Goal: Find specific page/section: Find specific page/section

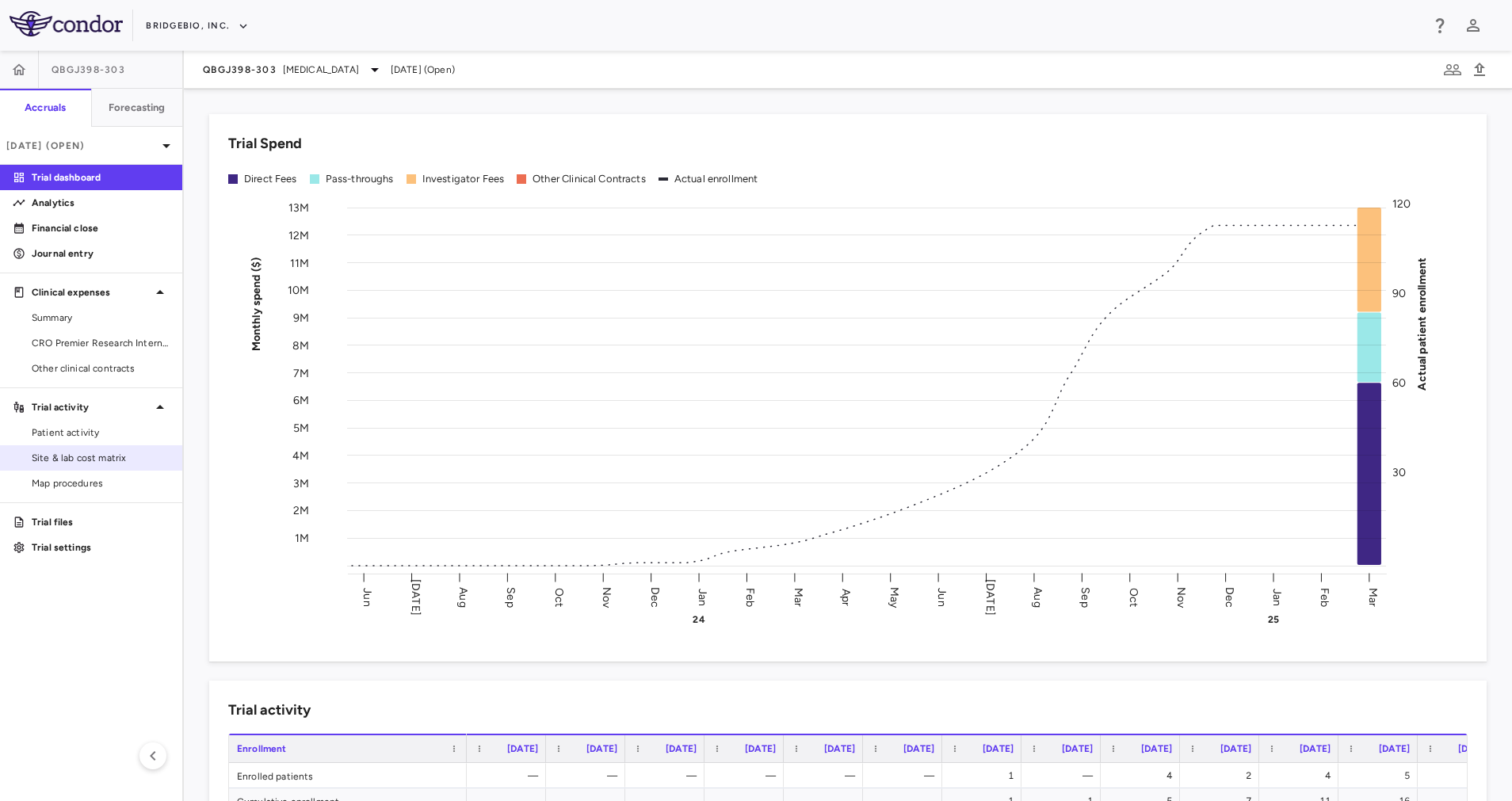
click at [103, 448] on link "Site & lab cost matrix" at bounding box center [91, 458] width 183 height 24
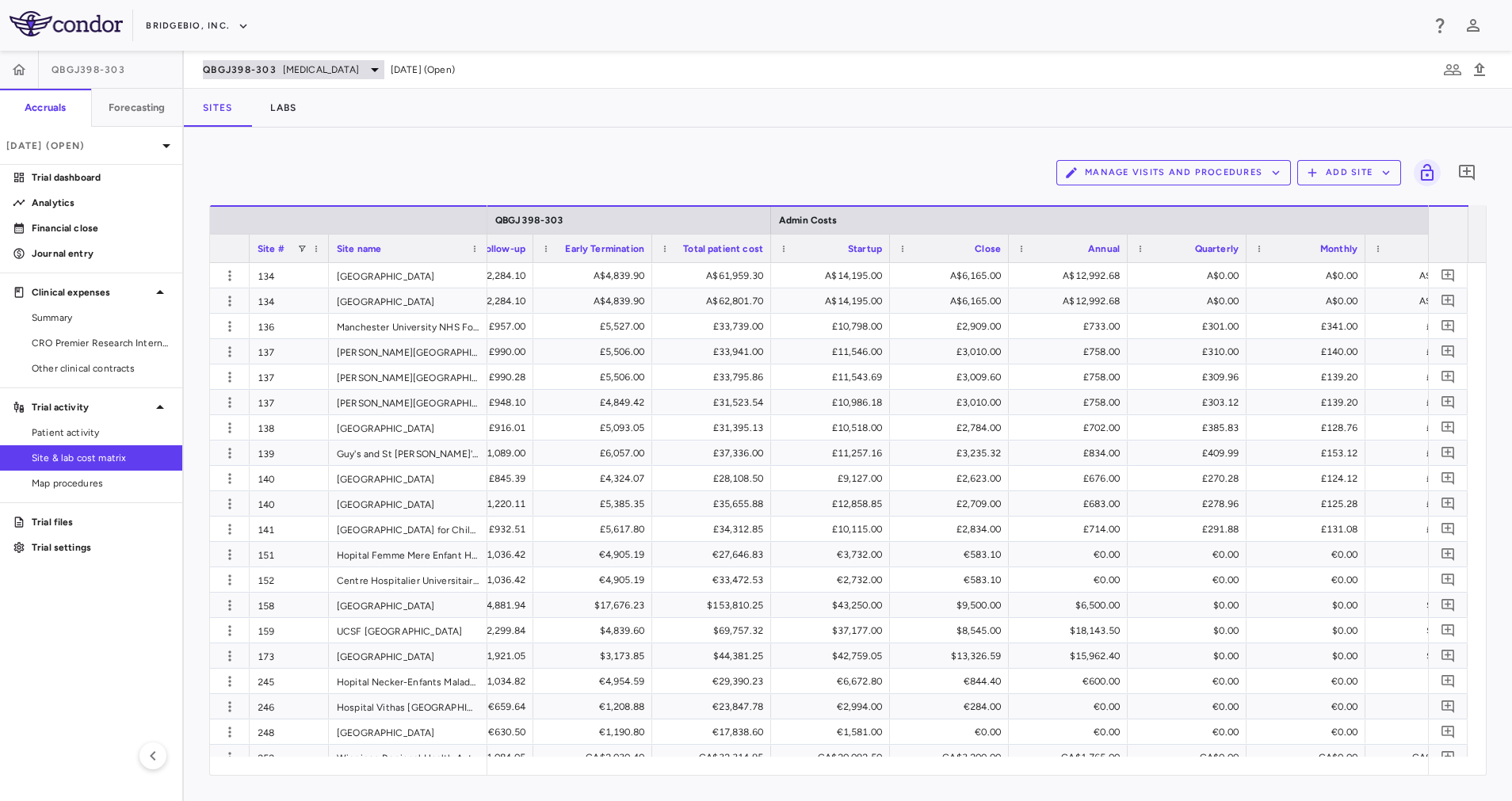
click at [369, 67] on icon at bounding box center [374, 69] width 19 height 19
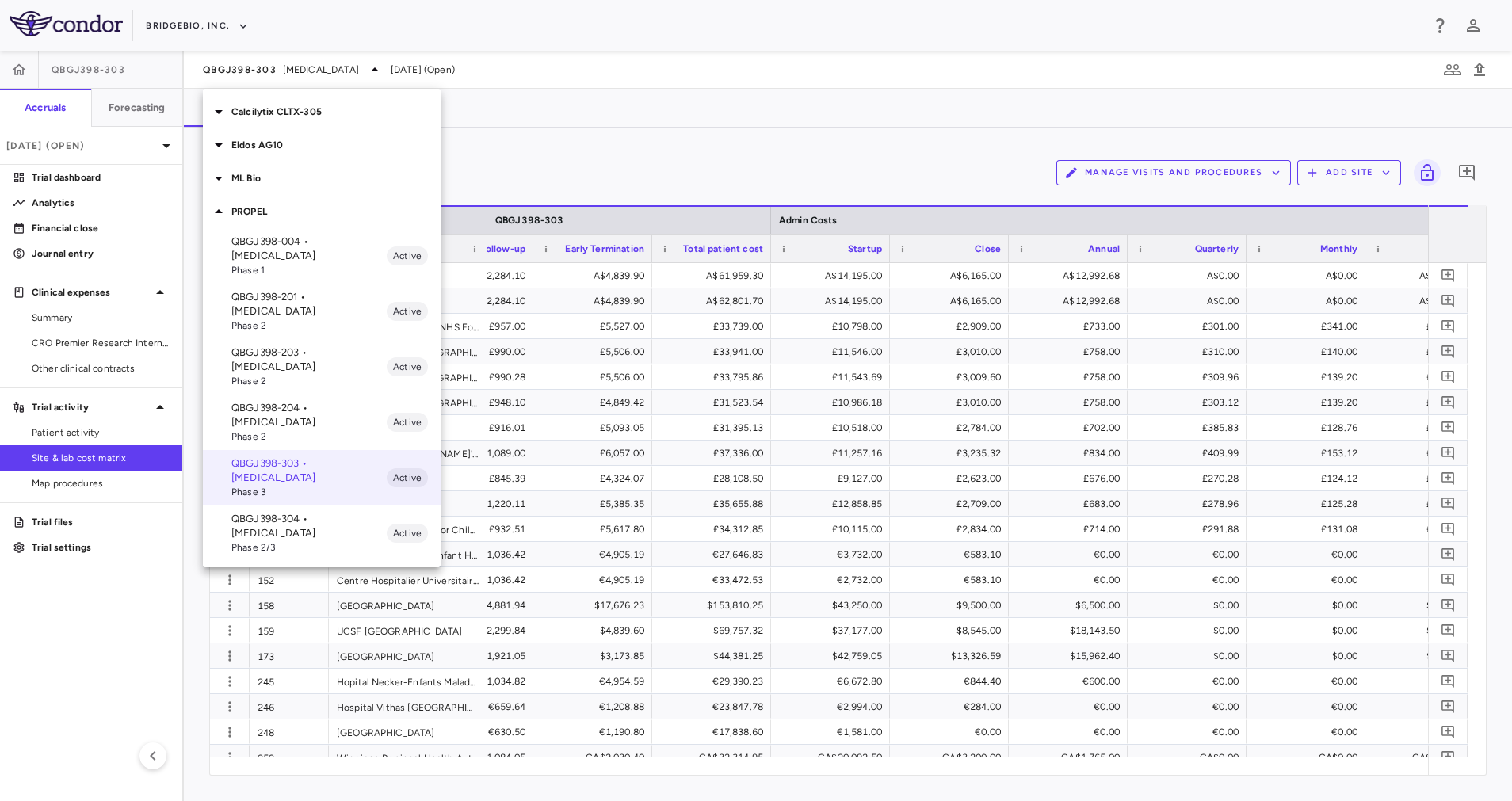
click at [304, 113] on p "Calcilytix CLTX-305" at bounding box center [336, 112] width 209 height 15
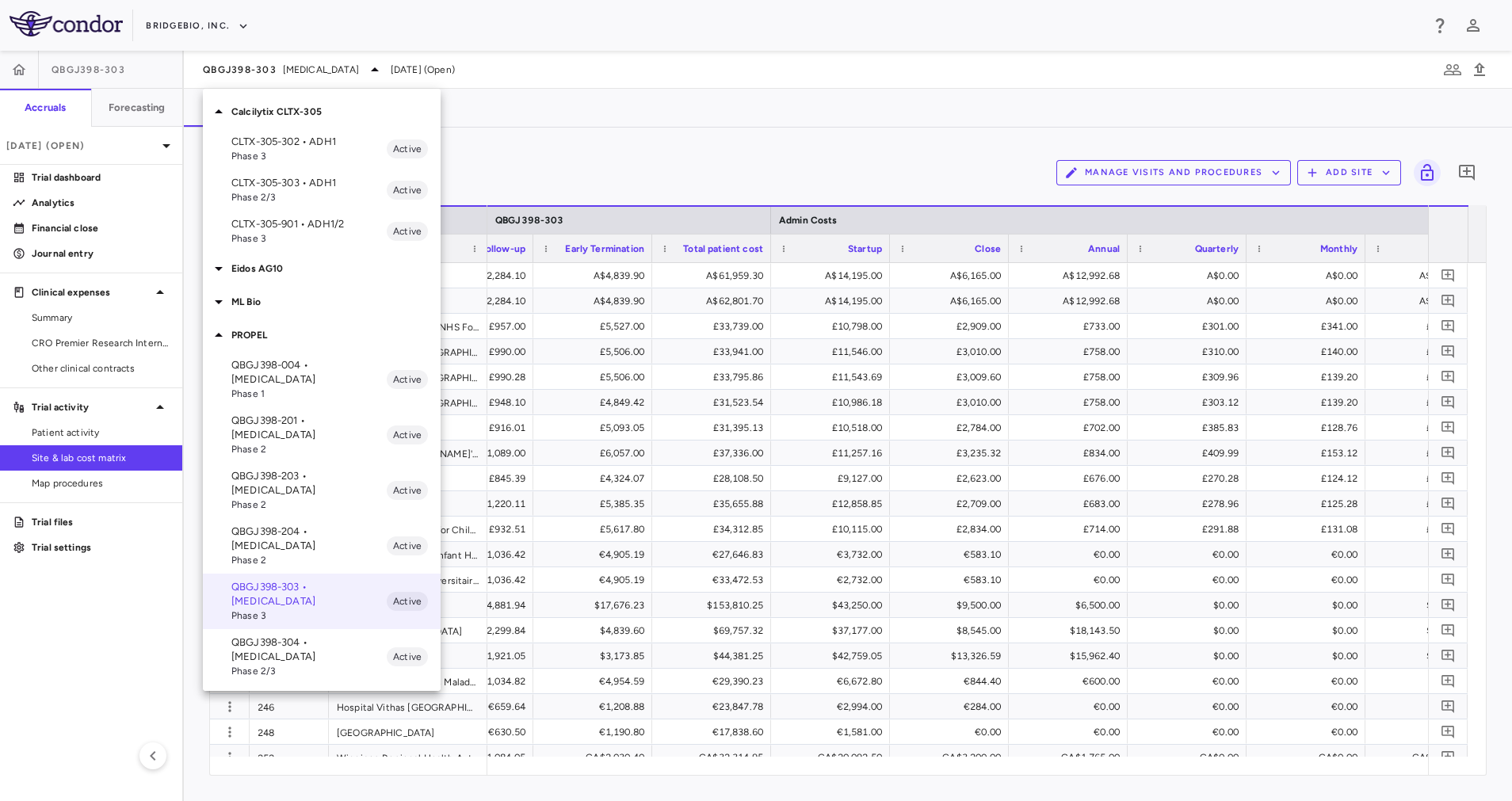
click at [327, 153] on span "Phase 3" at bounding box center [309, 156] width 155 height 15
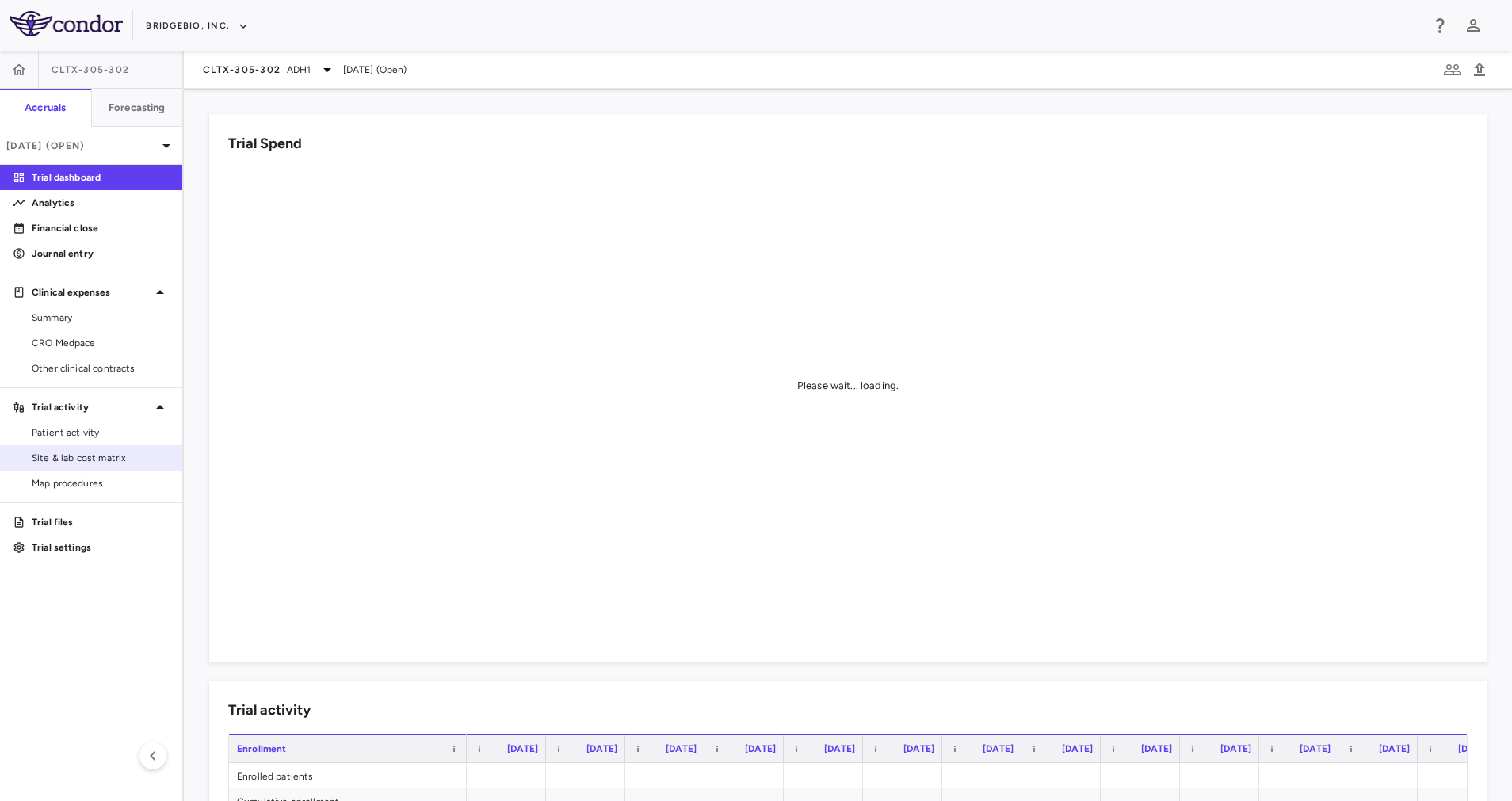
click at [83, 467] on link "Site & lab cost matrix" at bounding box center [91, 458] width 183 height 24
